Goal: Information Seeking & Learning: Learn about a topic

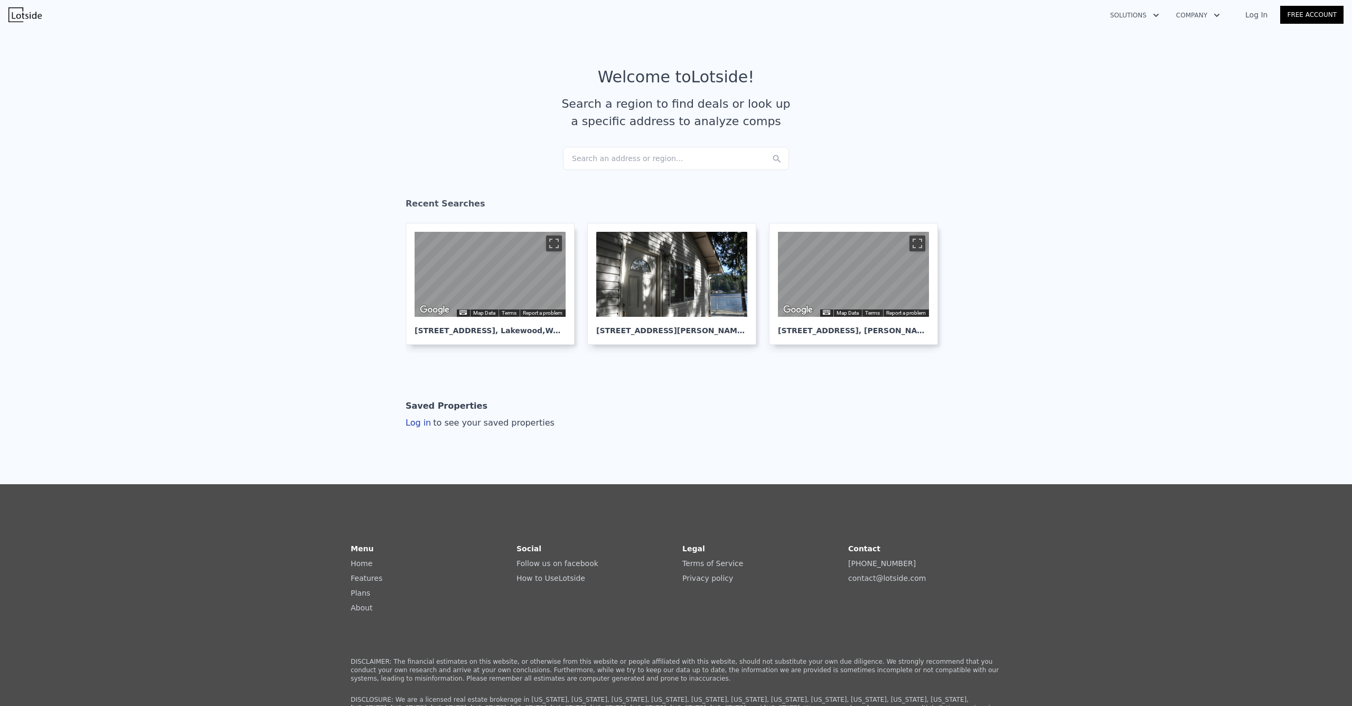
click at [608, 153] on div "Search an address or region..." at bounding box center [676, 158] width 226 height 23
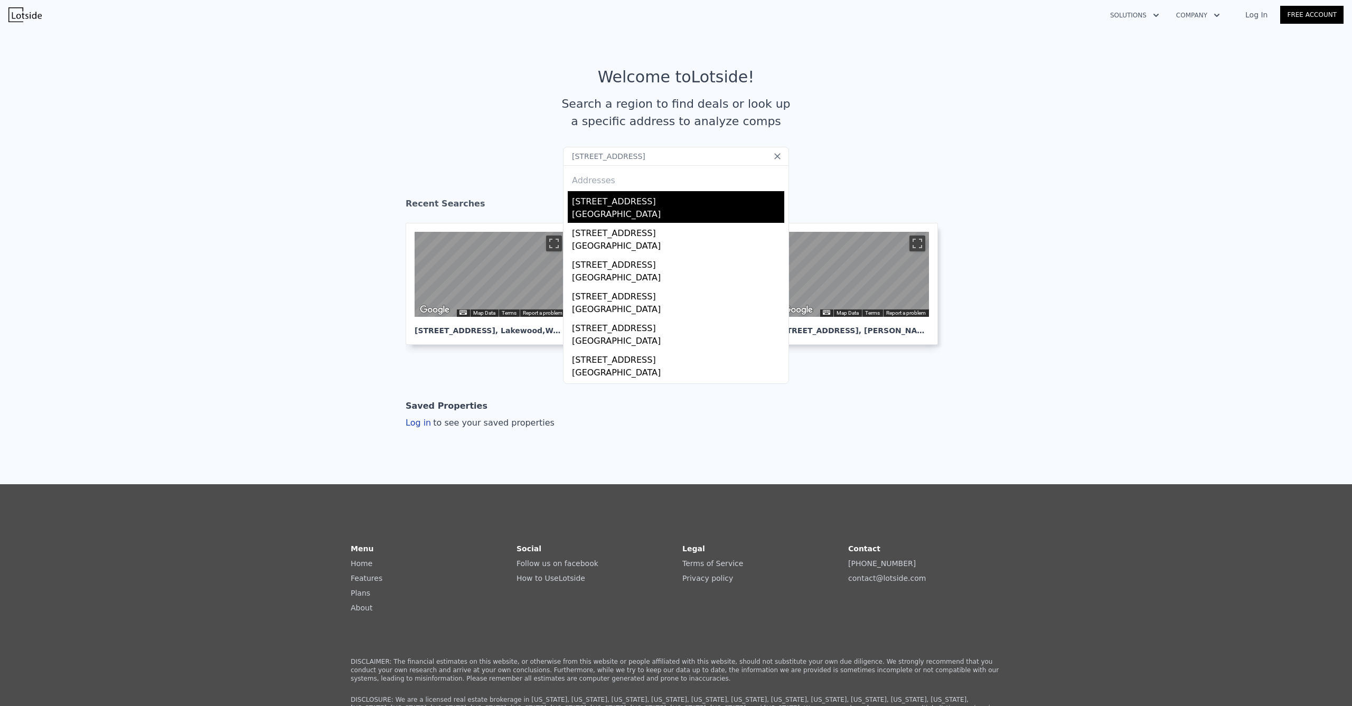
type input "[STREET_ADDRESS]"
click at [614, 208] on div "[GEOGRAPHIC_DATA]" at bounding box center [678, 215] width 212 height 15
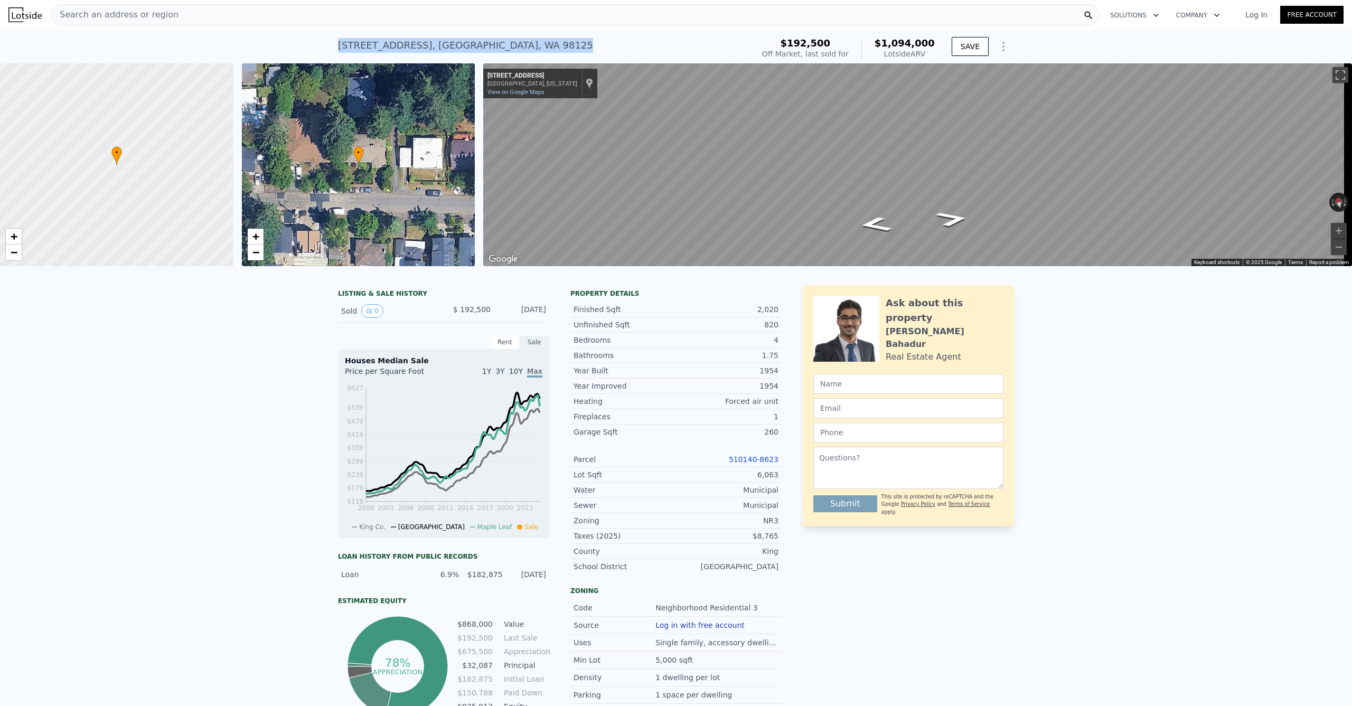
drag, startPoint x: 451, startPoint y: 48, endPoint x: 334, endPoint y: 48, distance: 116.2
click at [338, 48] on div "[STREET_ADDRESS] Sold [DATE] for $192,500 (~ARV $1.094m )" at bounding box center [543, 49] width 411 height 30
copy div "[STREET_ADDRESS] Sold [DATE] for $192,500 (~ARV $1.094m )"
click at [488, 67] on div "← Move left → Move right ↑ Move up ↓ Move down + Zoom in - Zoom out [STREET_ADD…" at bounding box center [917, 164] width 869 height 203
copy div "[STREET_ADDRESS] Sold [DATE] for $192,500 (~ARV $1.094m )"
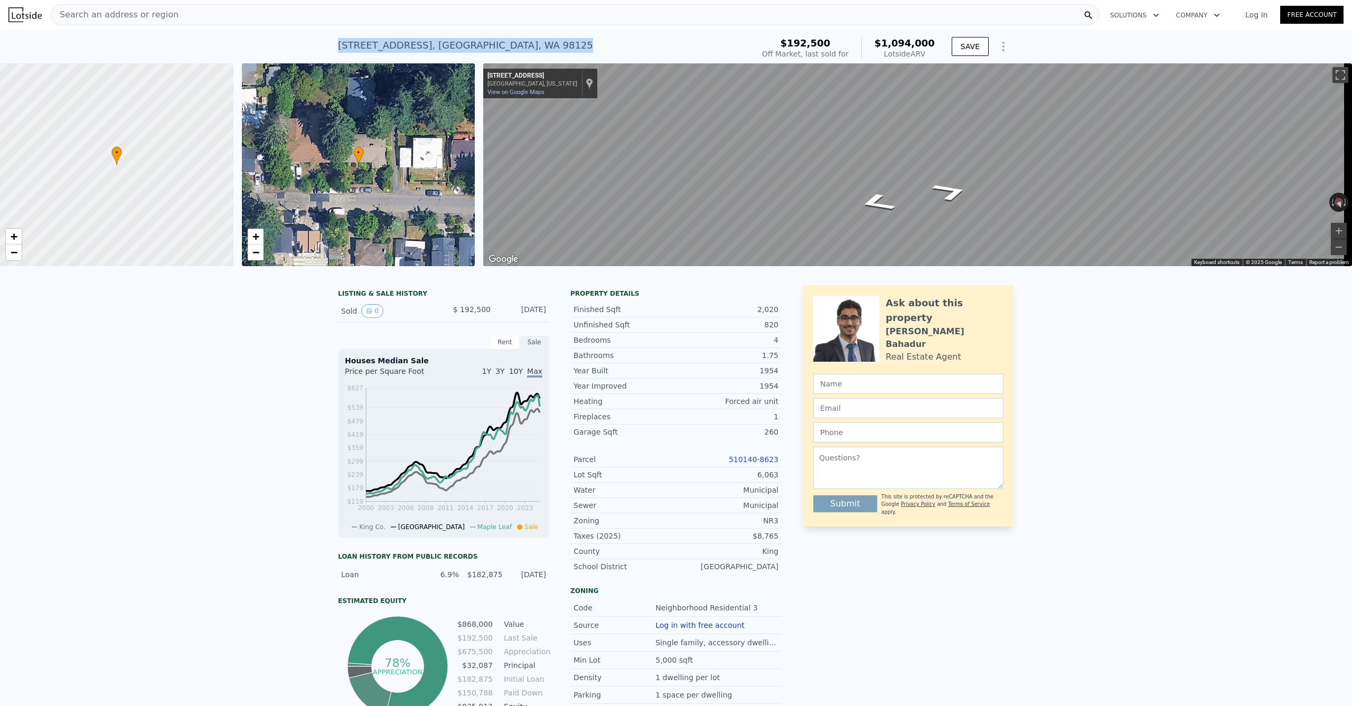
copy div "[STREET_ADDRESS] Sold [DATE] for $192,500 (~ARV $1.094m )"
